Goal: Obtain resource: Download file/media

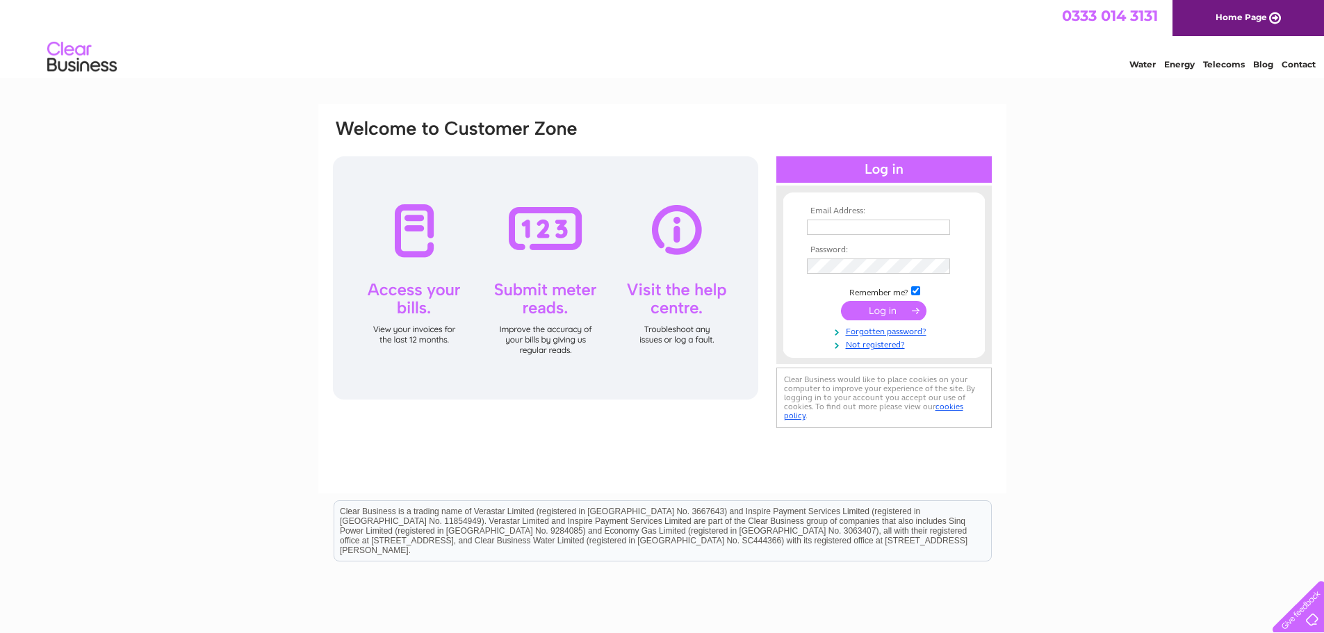
type input "hq@thepointsunderland.co.uk"
click at [891, 306] on input "submit" at bounding box center [883, 310] width 85 height 19
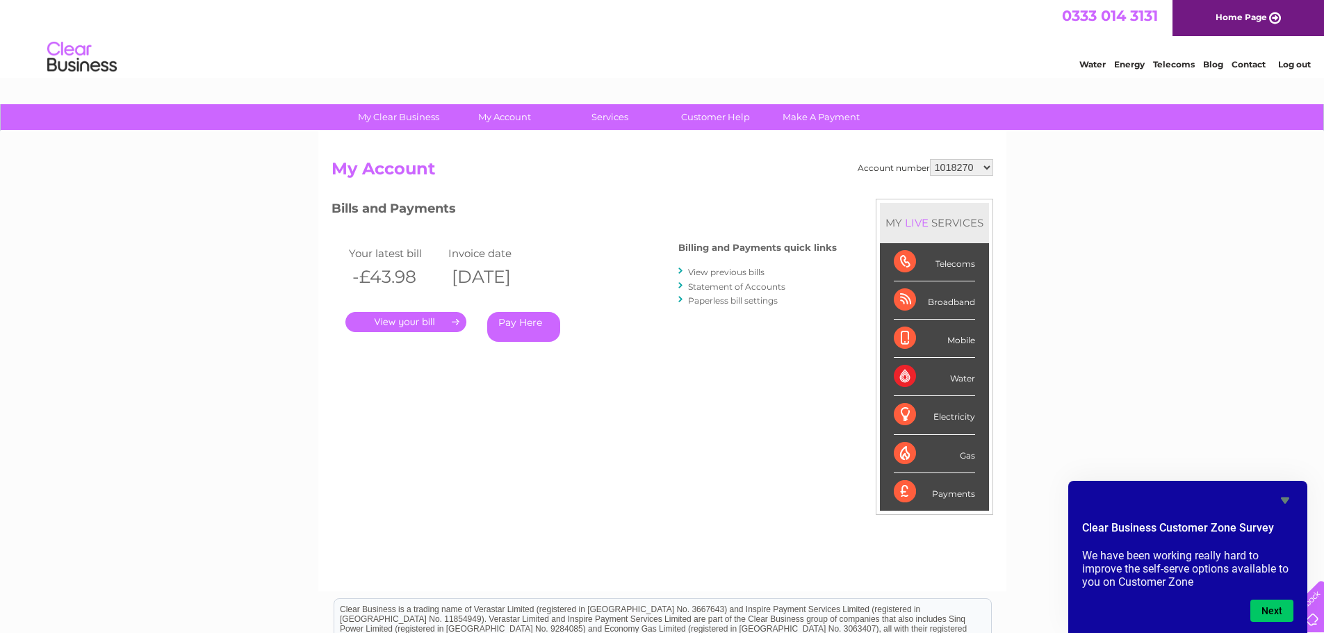
click at [743, 267] on link "View previous bills" at bounding box center [726, 272] width 76 height 10
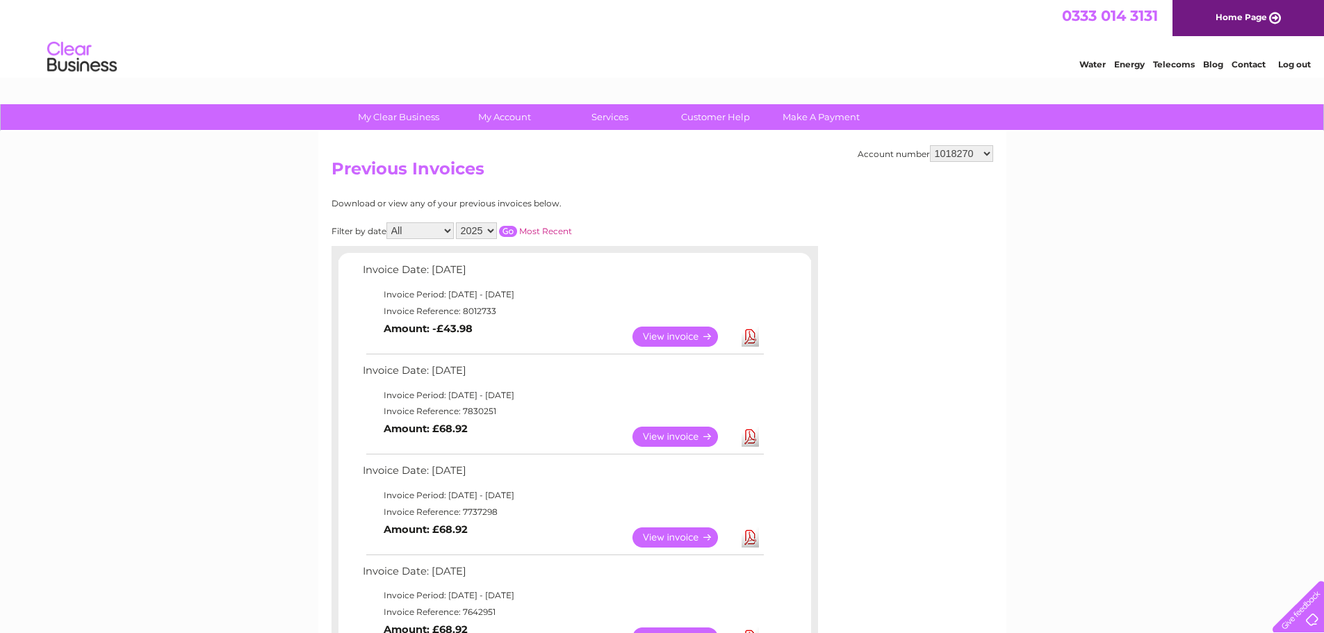
click at [665, 534] on link "View" at bounding box center [683, 537] width 102 height 20
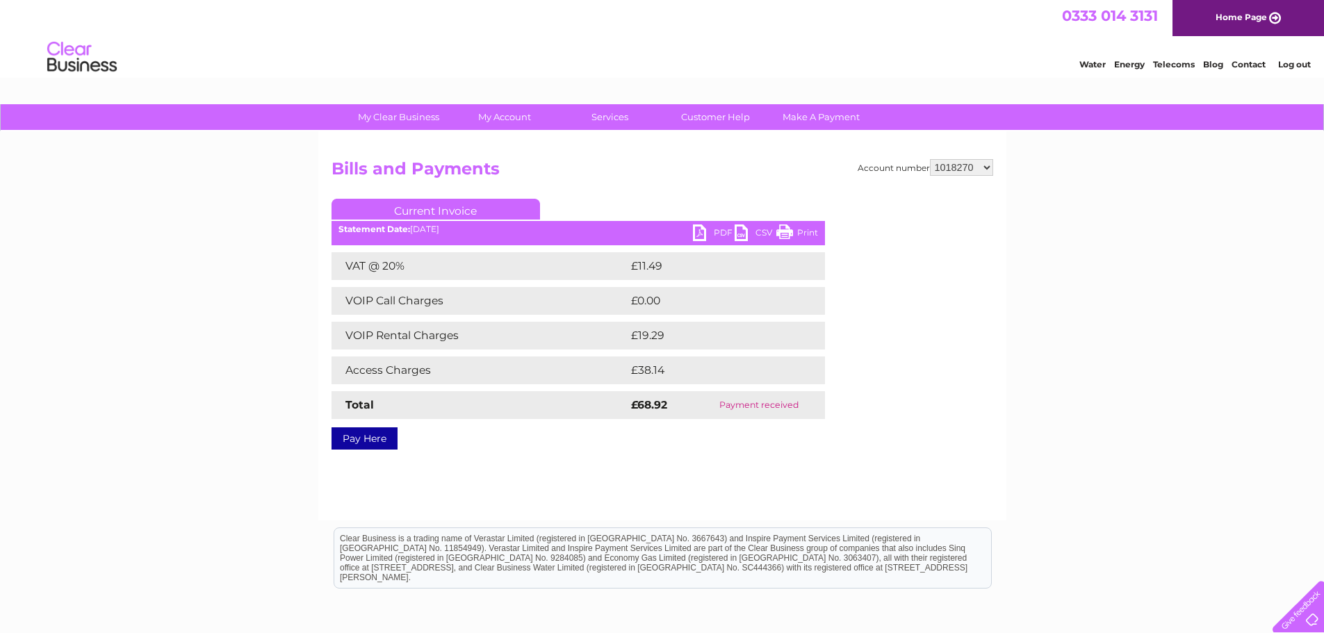
click at [716, 231] on link "PDF" at bounding box center [714, 234] width 42 height 20
